Goal: Information Seeking & Learning: Learn about a topic

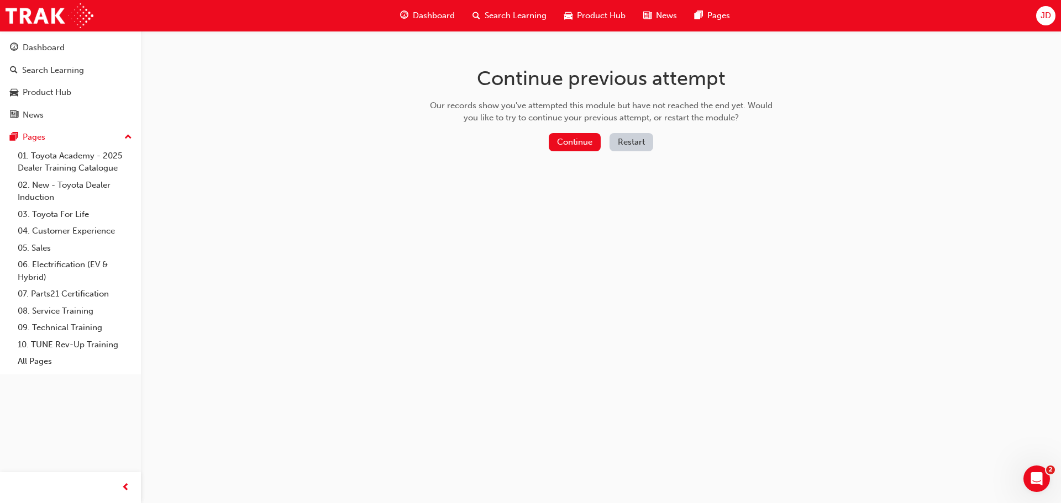
click at [615, 150] on button "Restart" at bounding box center [632, 142] width 44 height 18
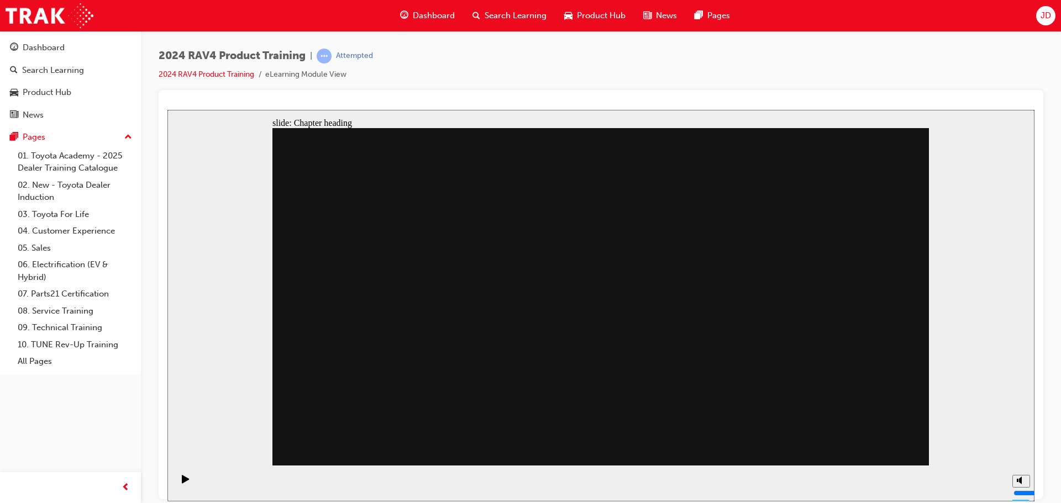
drag, startPoint x: 381, startPoint y: 361, endPoint x: 431, endPoint y: 355, distance: 50.7
